Goal: Task Accomplishment & Management: Complete application form

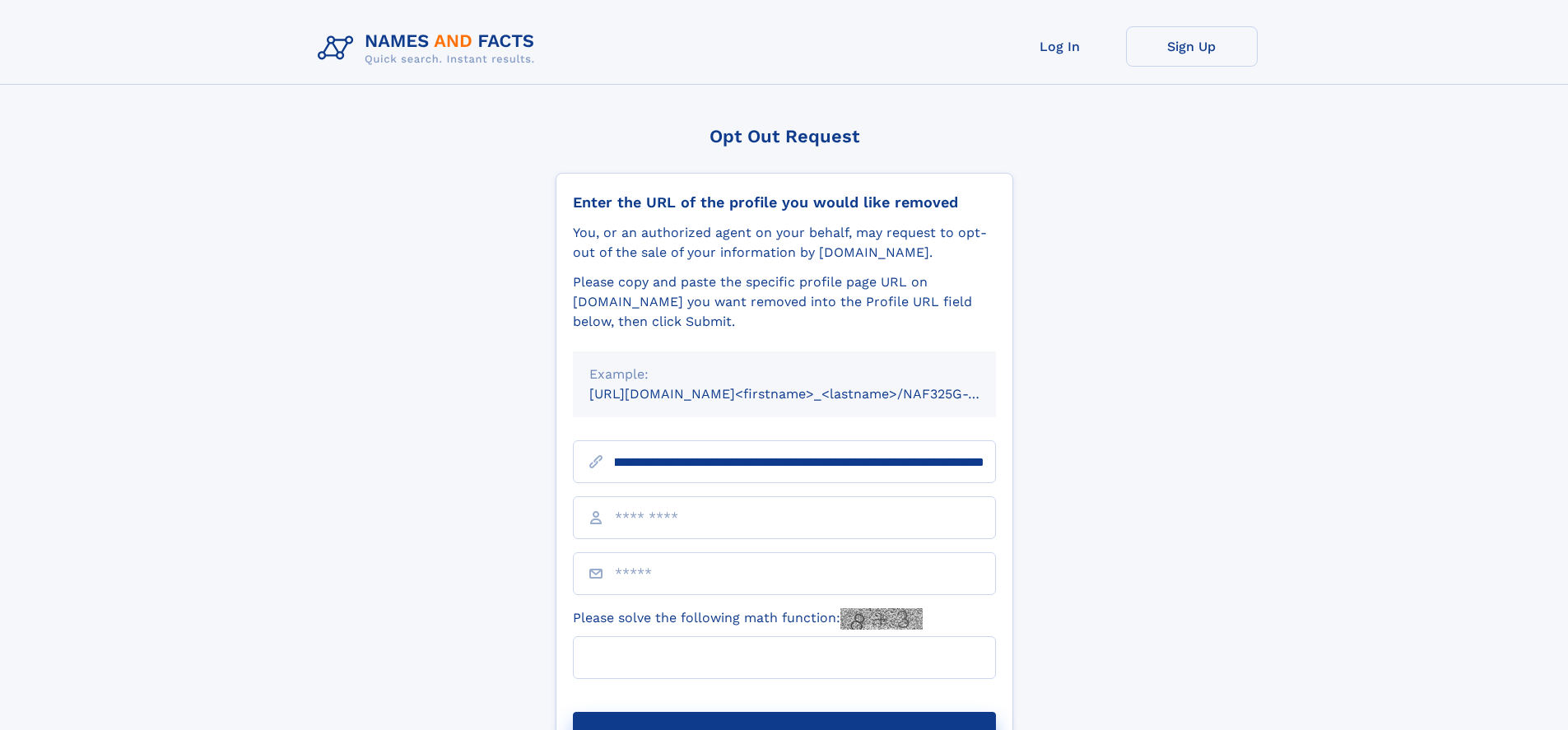
scroll to position [0, 215]
type input "**********"
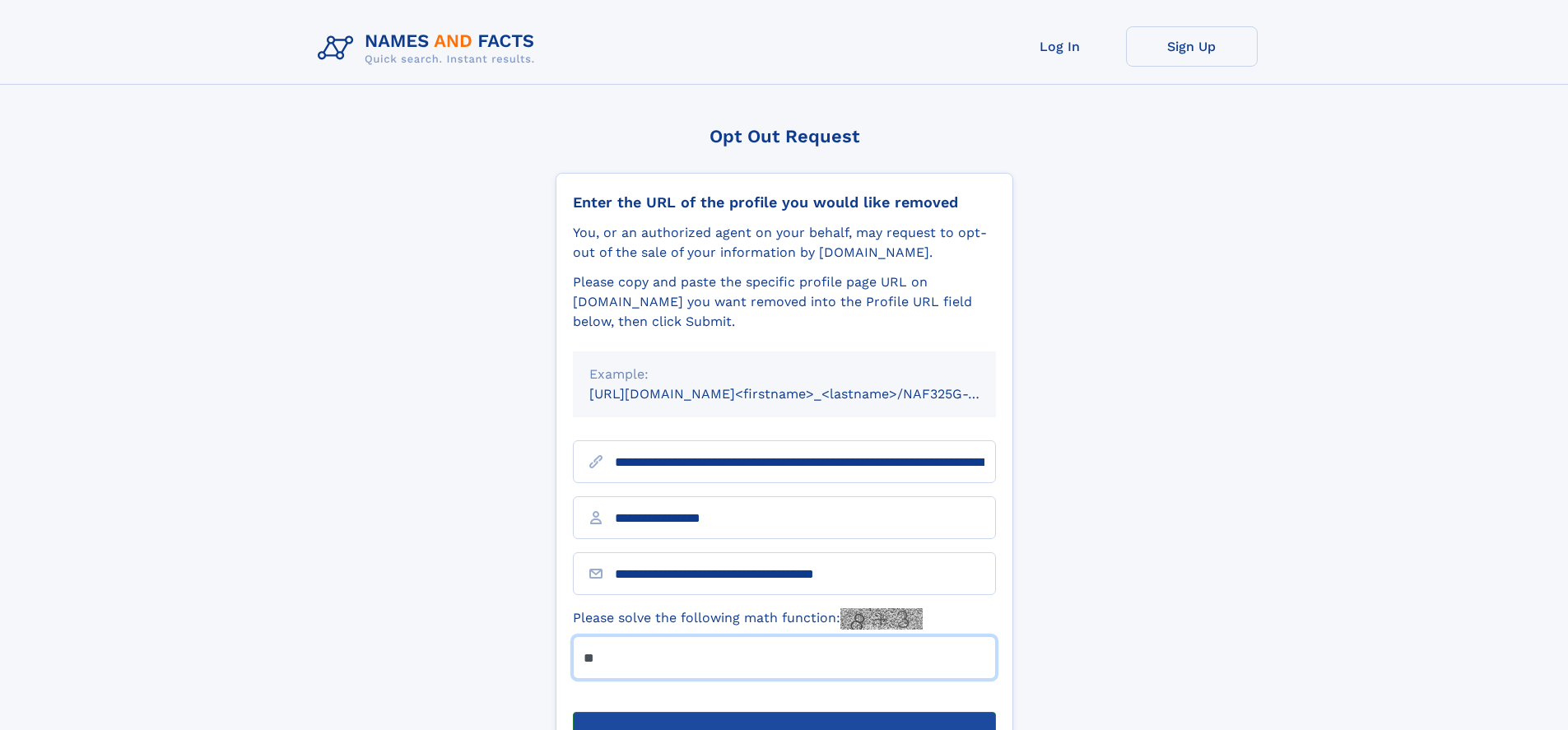
type input "**"
click at [784, 712] on button "Submit Opt Out Request" at bounding box center [785, 738] width 423 height 53
